Goal: Information Seeking & Learning: Find specific fact

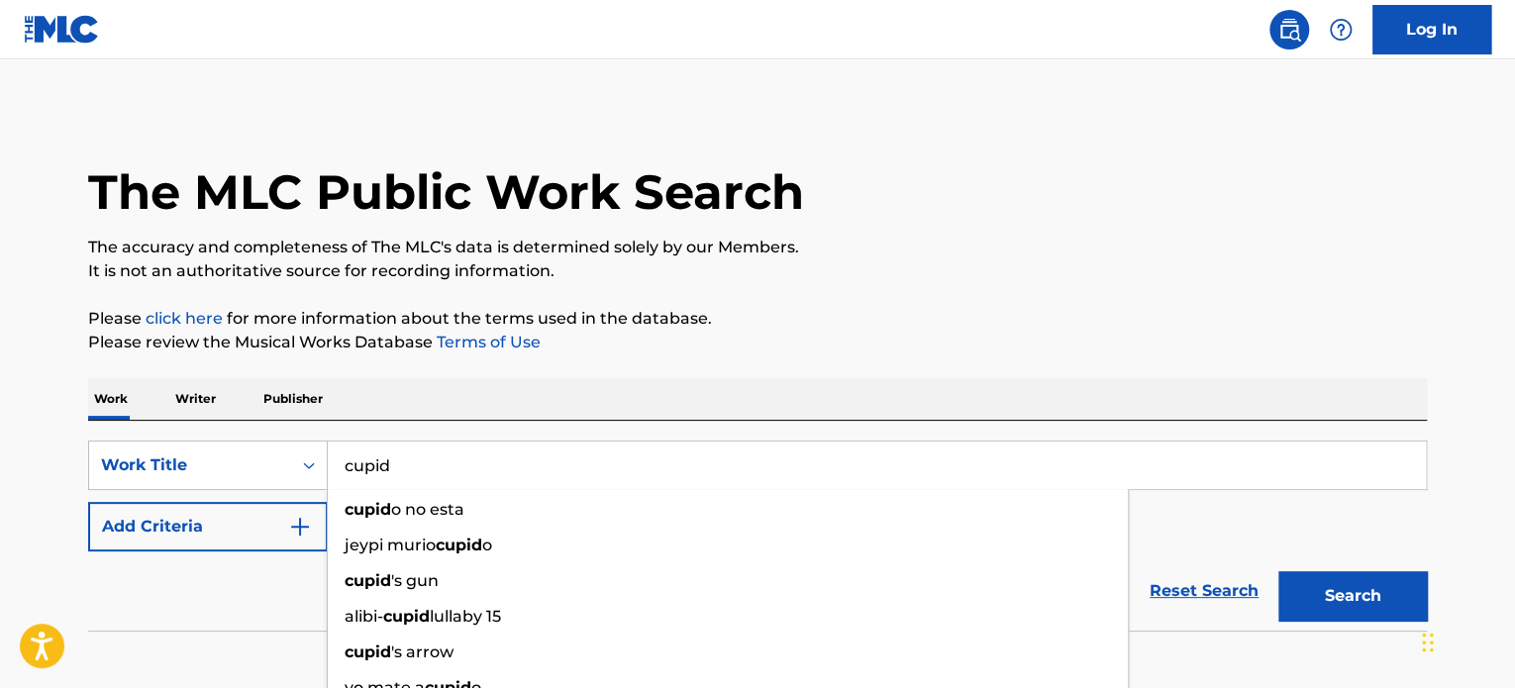
type input "cupid"
click at [748, 327] on p "Please click here for more information about the terms used in the database." at bounding box center [757, 319] width 1339 height 24
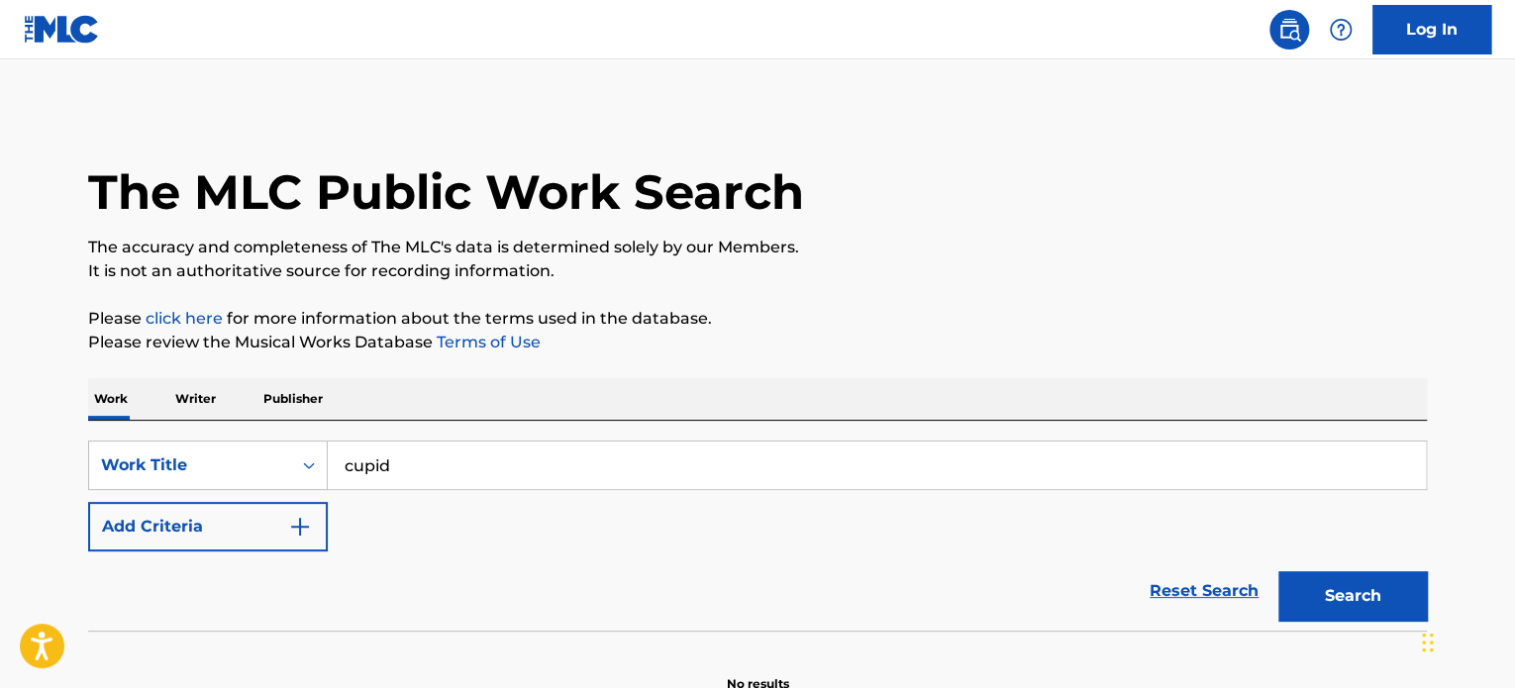
click at [297, 526] on img "Search Form" at bounding box center [300, 527] width 24 height 24
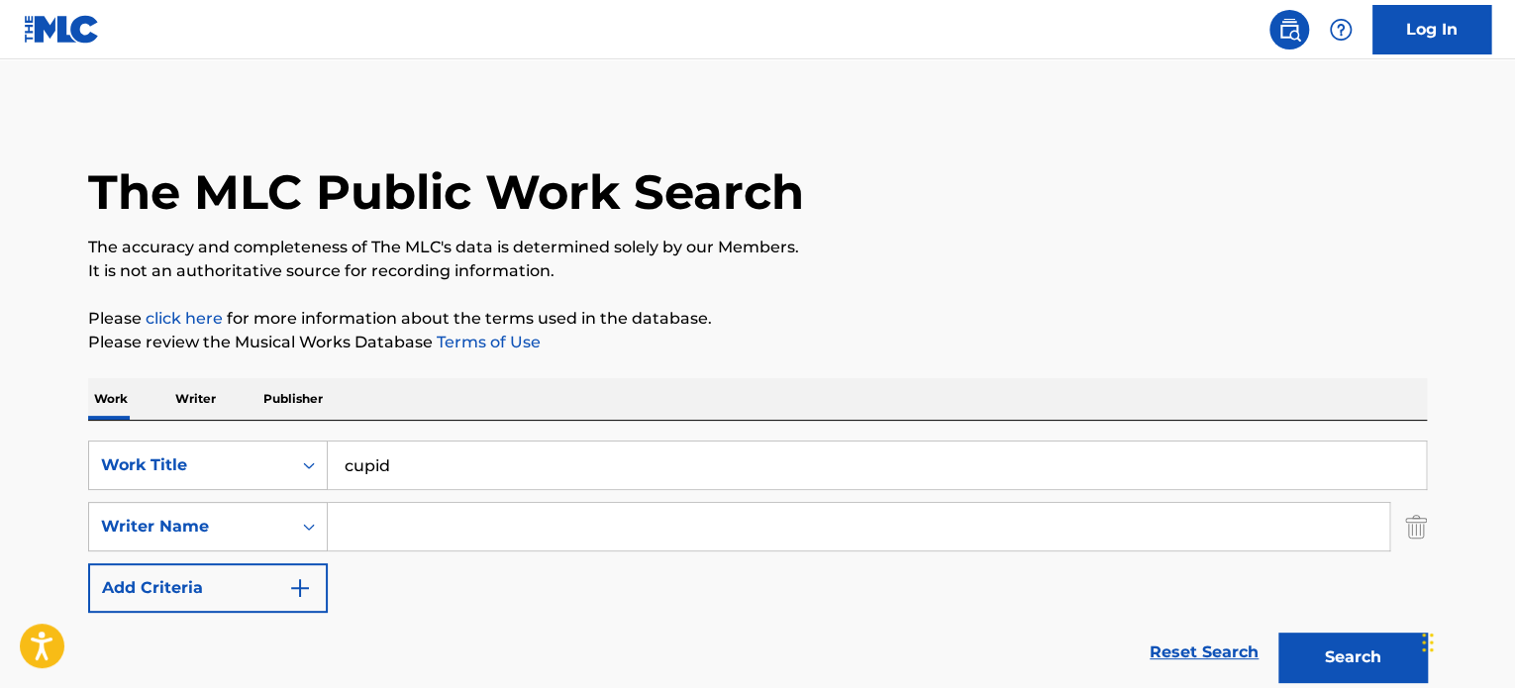
click at [412, 515] on input "Search Form" at bounding box center [858, 527] width 1061 height 48
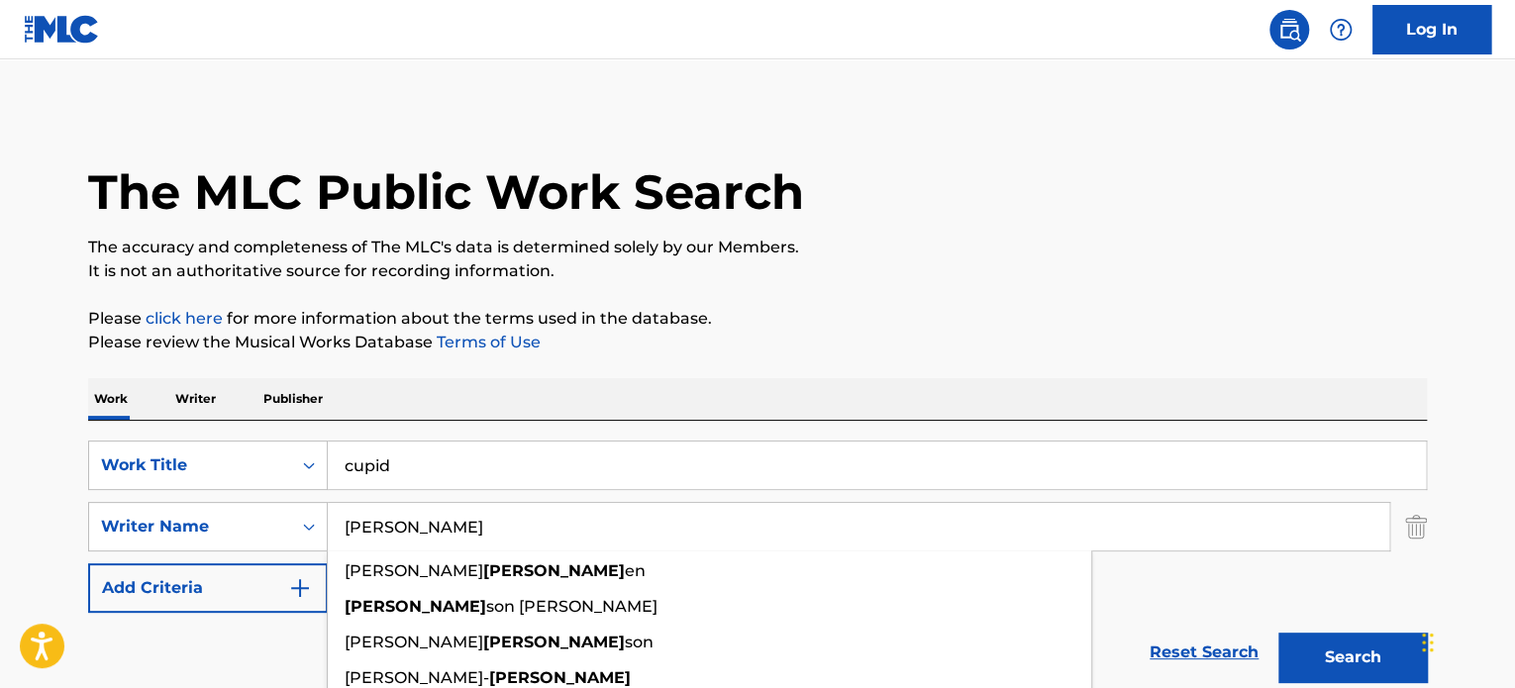
type input "[PERSON_NAME]"
click at [1278, 633] on button "Search" at bounding box center [1352, 658] width 149 height 50
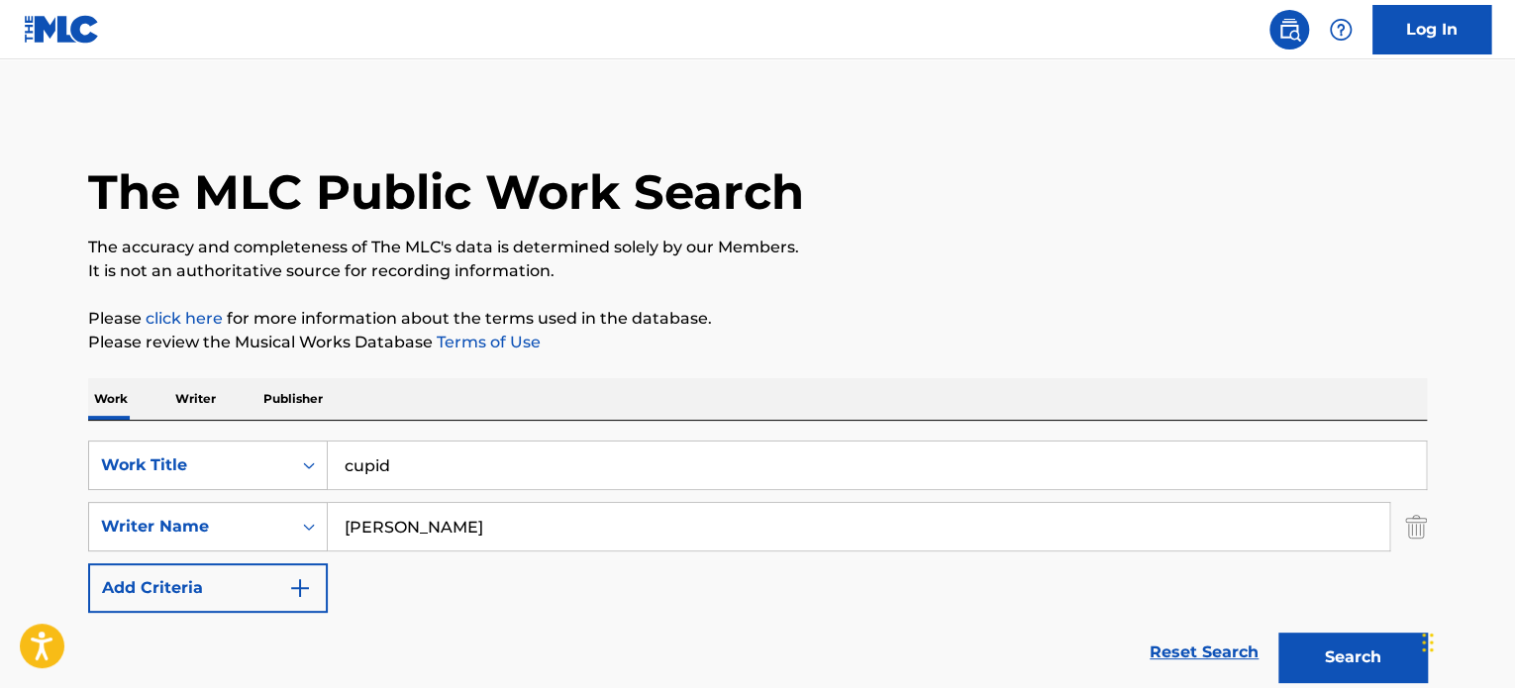
click at [918, 321] on p "Please click here for more information about the terms used in the database." at bounding box center [757, 319] width 1339 height 24
click at [1334, 659] on button "Search" at bounding box center [1352, 658] width 149 height 50
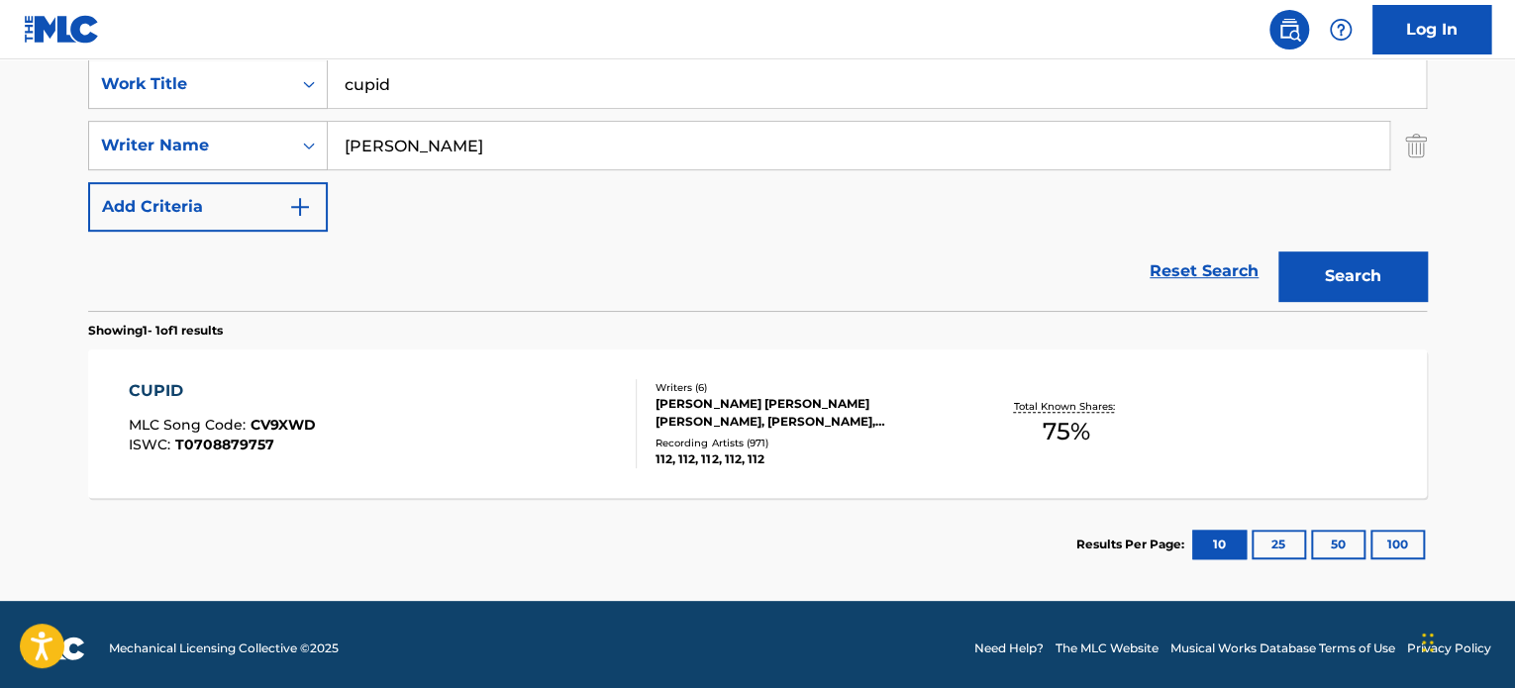
scroll to position [388, 0]
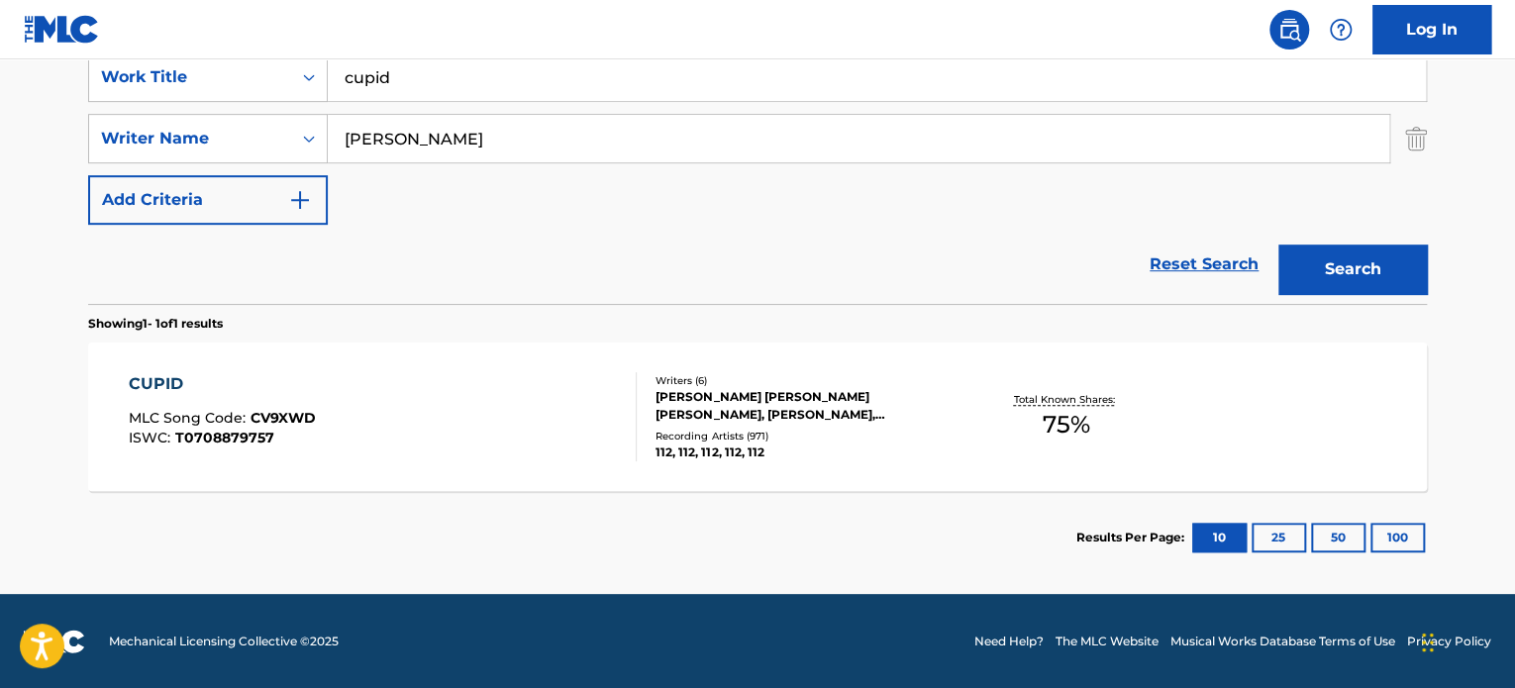
click at [785, 388] on div "[PERSON_NAME] [PERSON_NAME] [PERSON_NAME], [PERSON_NAME], [PERSON_NAME], [PERSO…" at bounding box center [804, 406] width 299 height 36
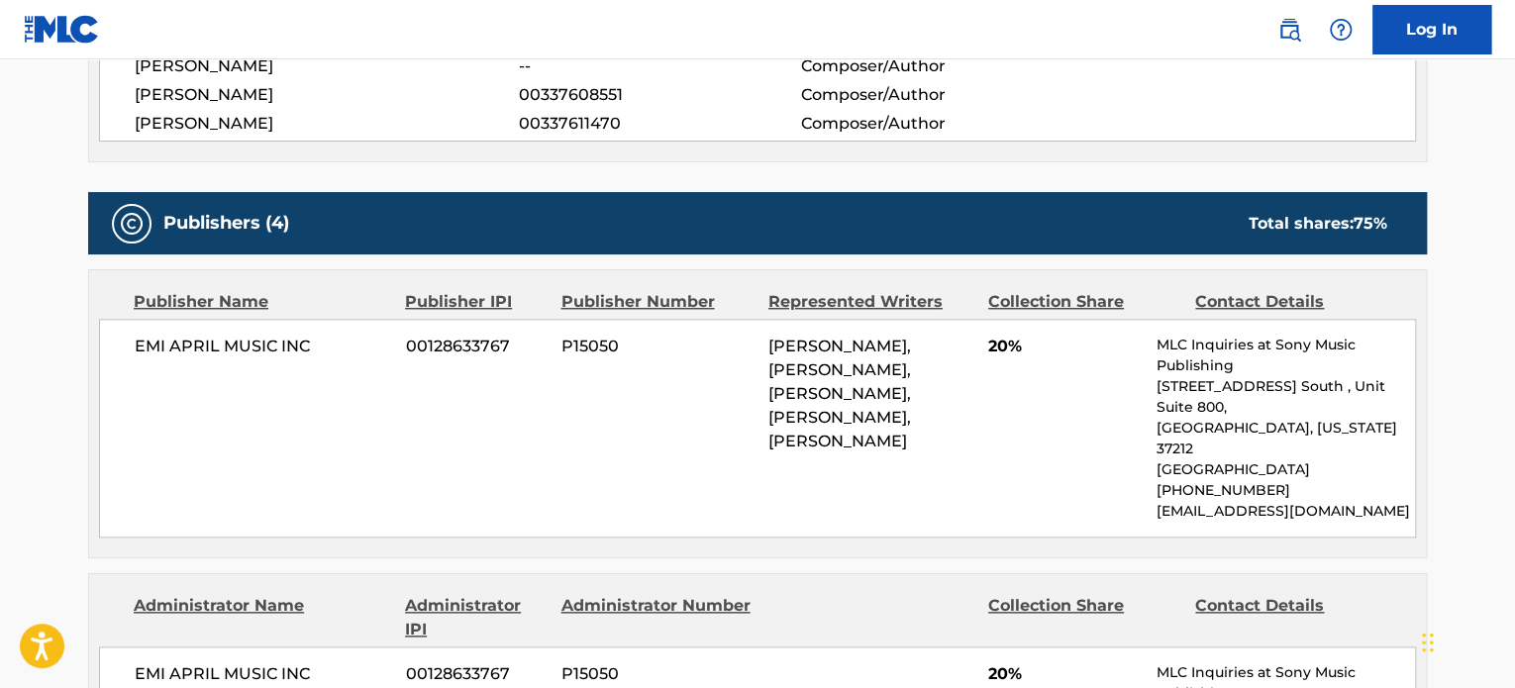
scroll to position [832, 0]
